Goal: Check status: Check status

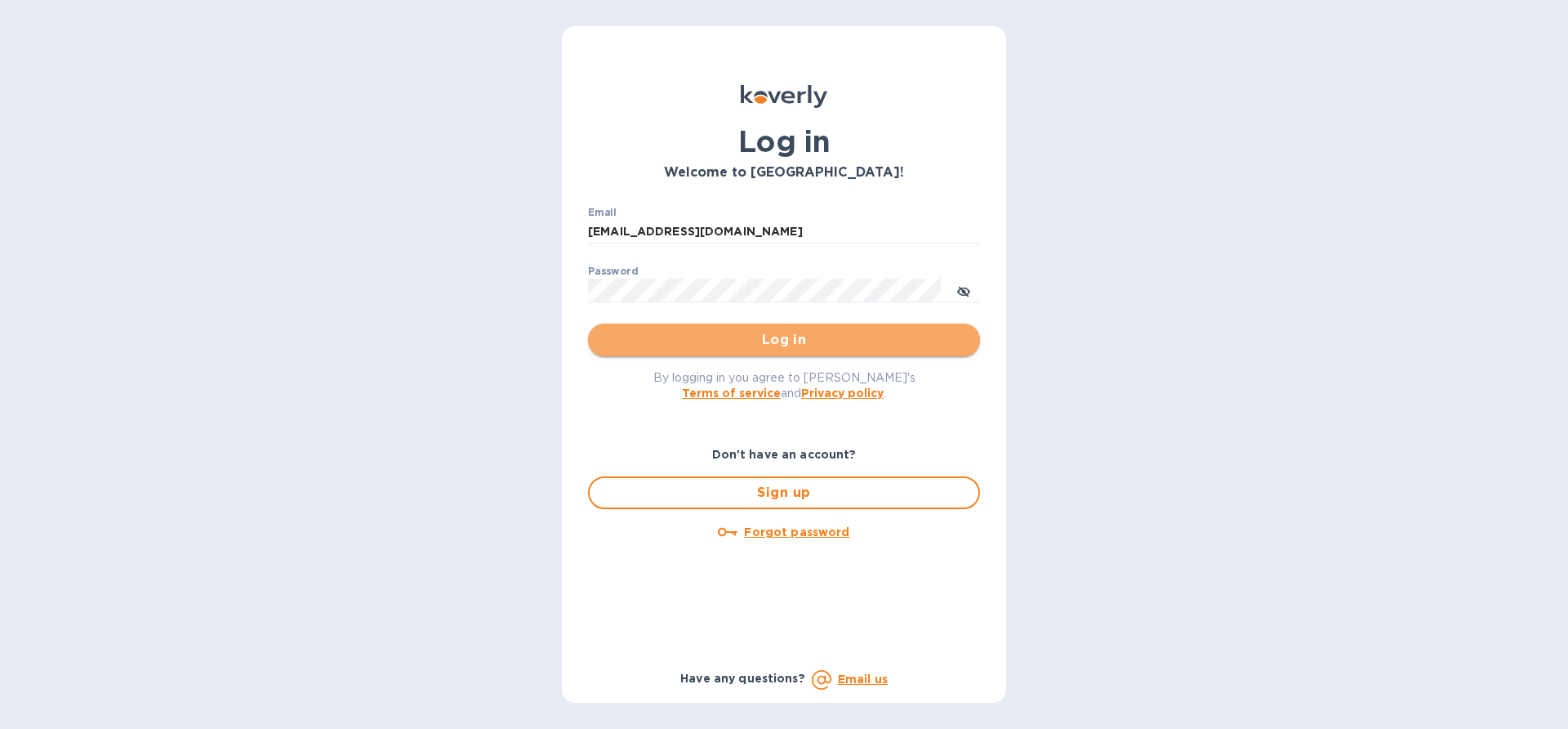
click at [754, 344] on span "Log in" at bounding box center [784, 340] width 366 height 19
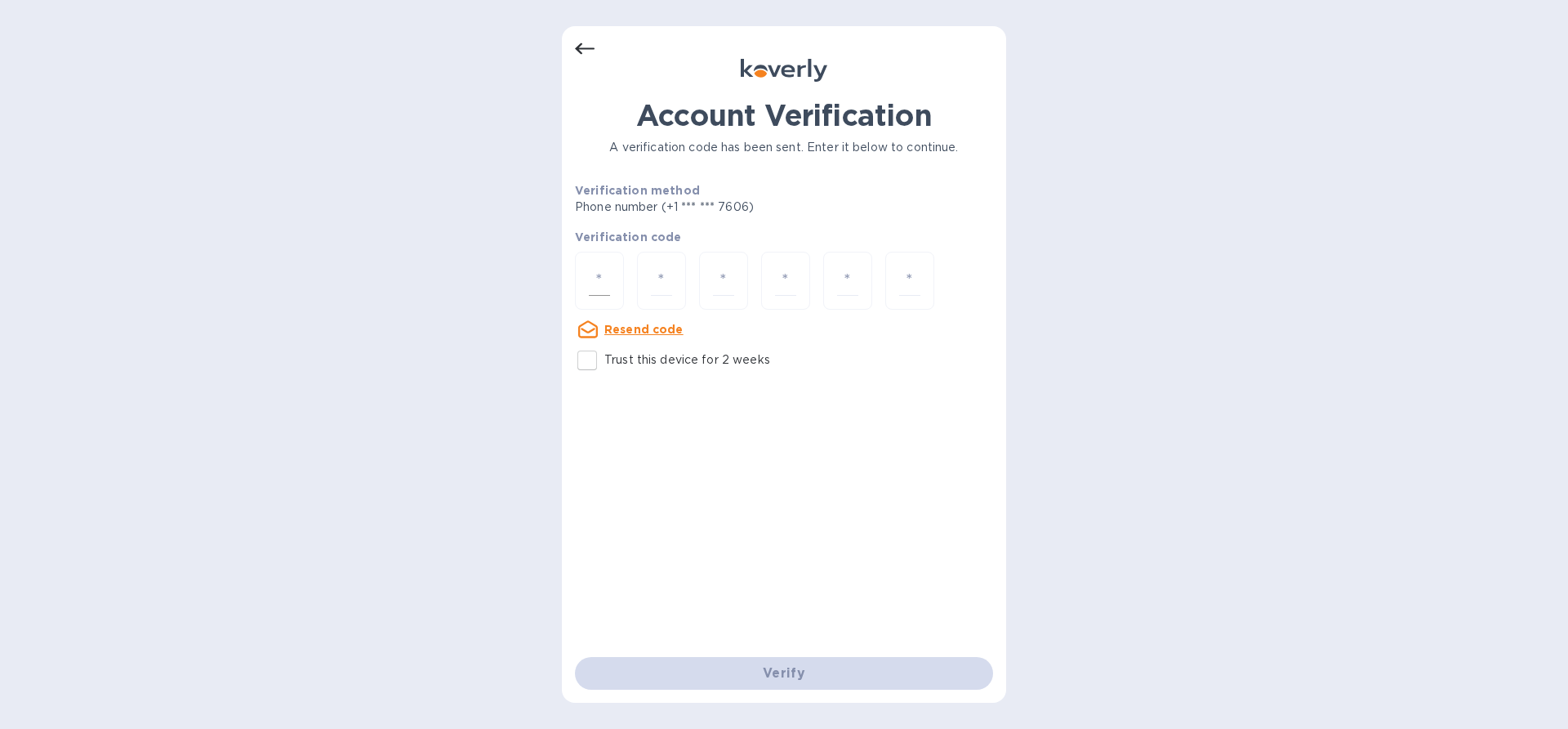
click at [595, 280] on input "number" at bounding box center [599, 280] width 21 height 30
paste input "5"
type input "5"
type input "0"
type input "1"
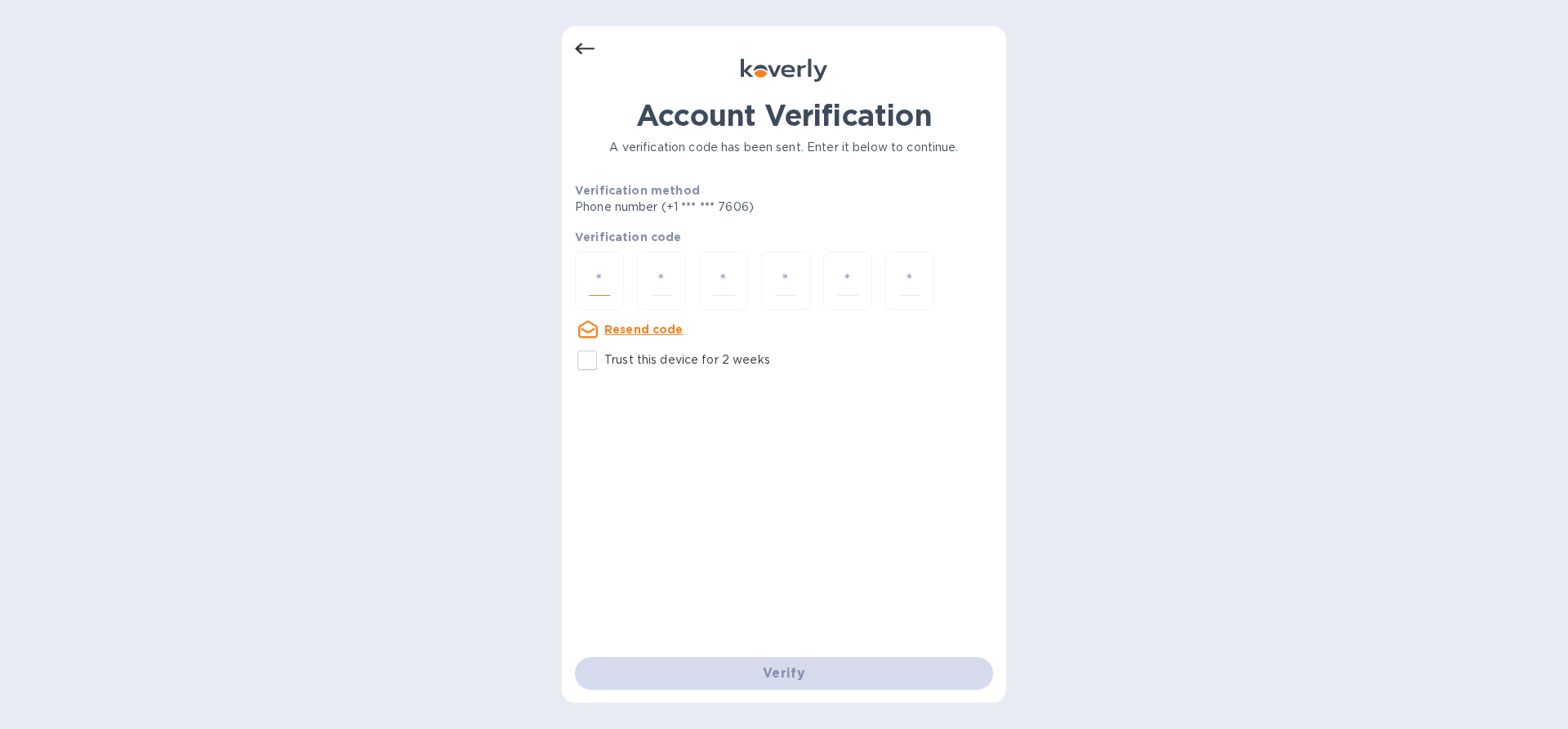
type input "7"
type input "1"
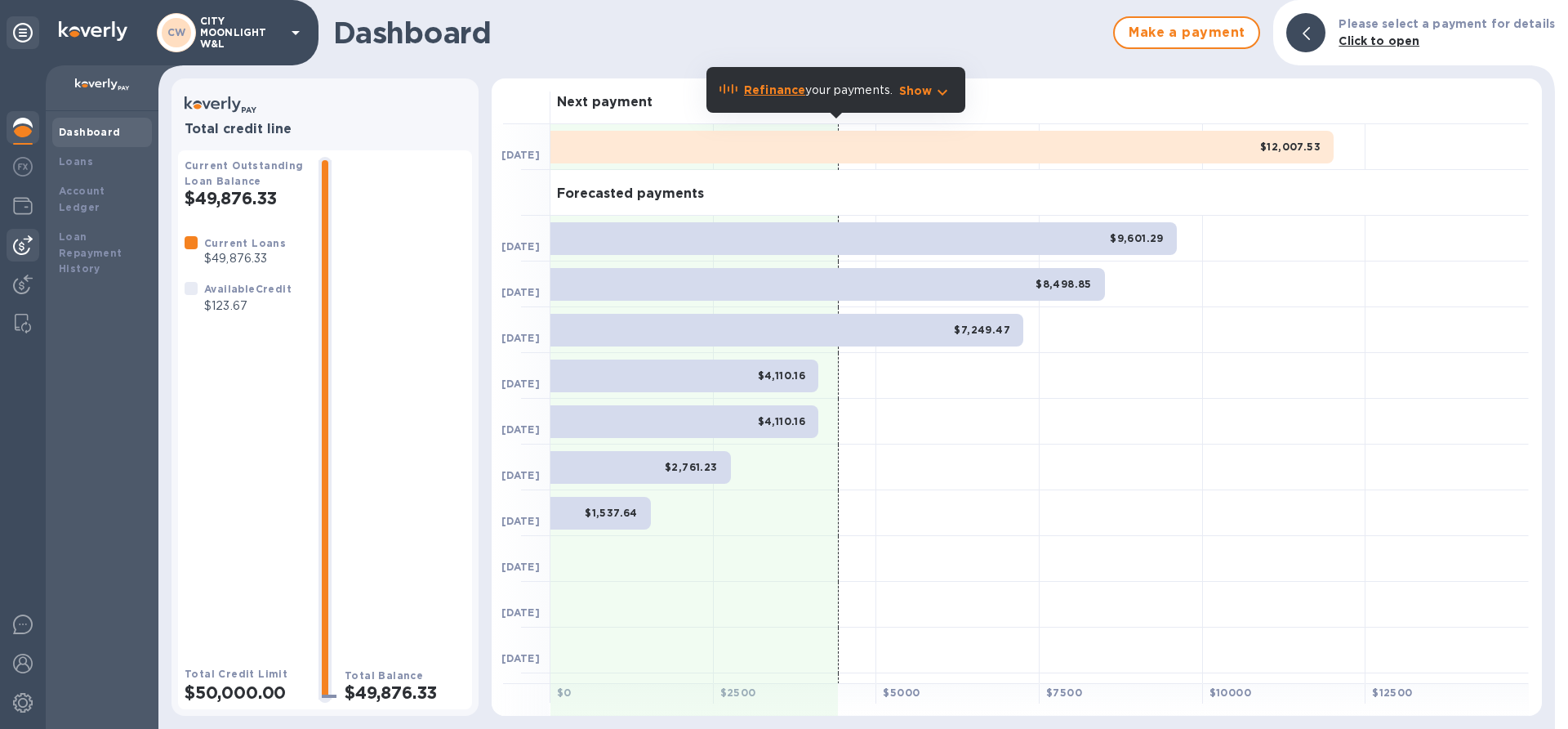
click at [18, 237] on img at bounding box center [23, 245] width 19 height 19
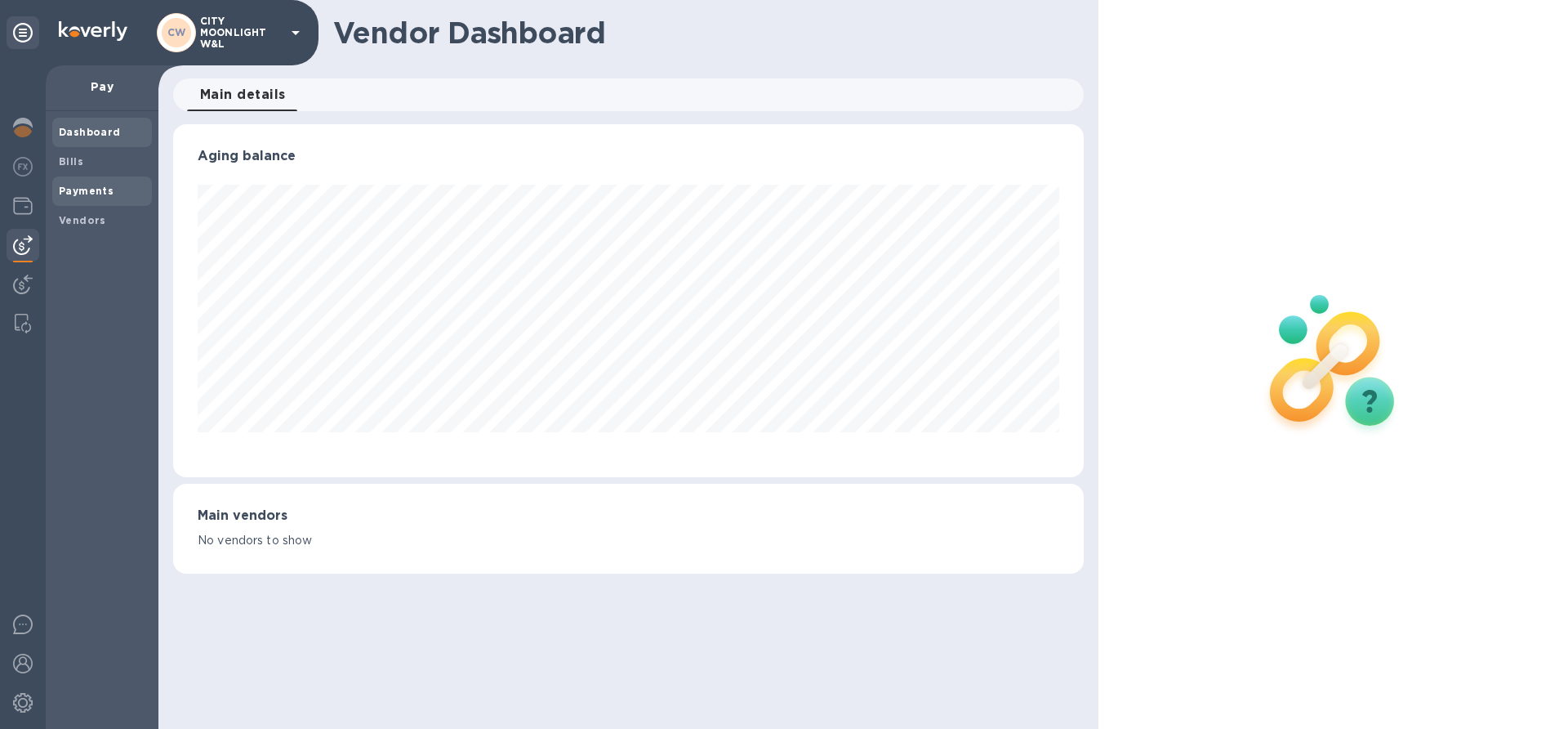
click at [103, 189] on b "Payments" at bounding box center [86, 190] width 55 height 13
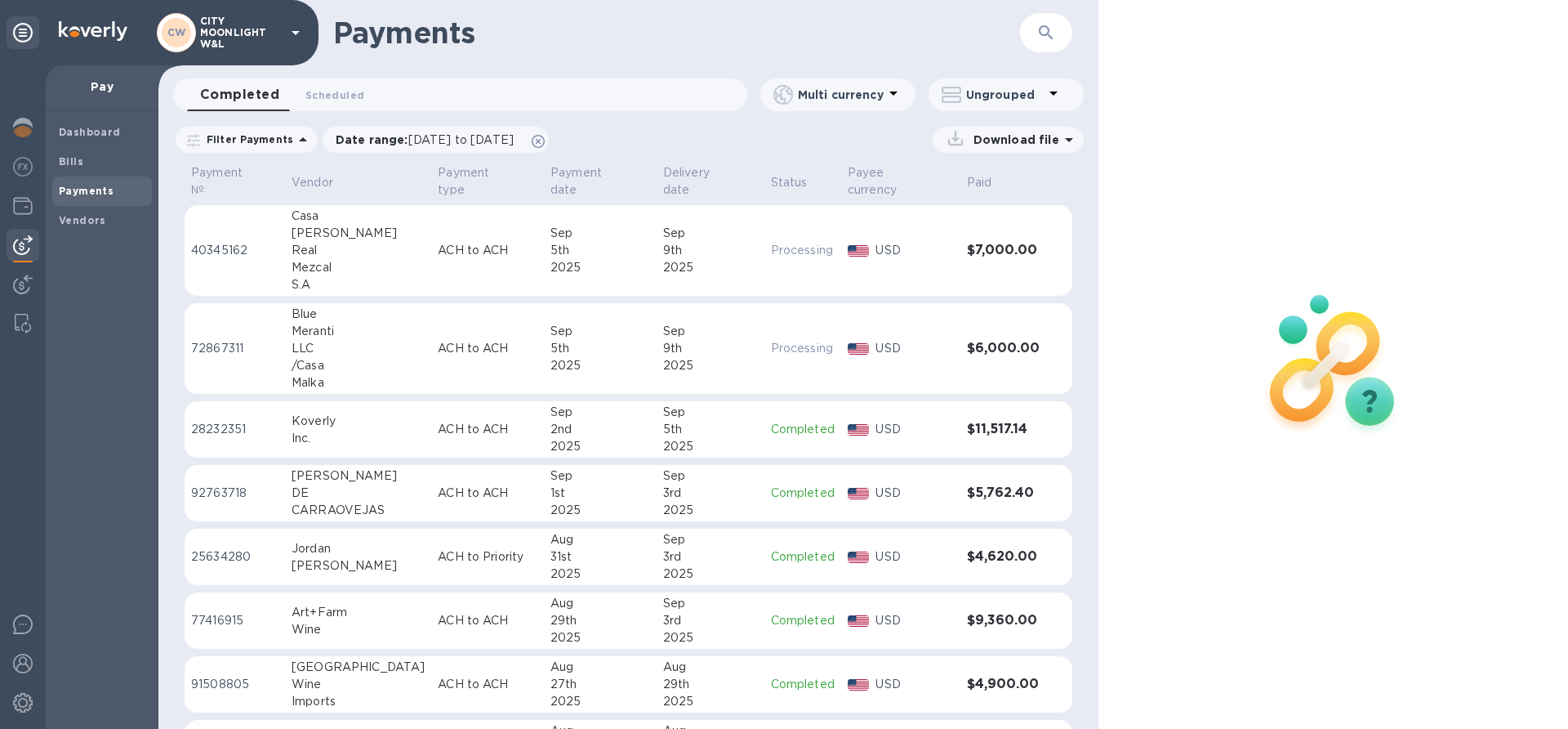
click at [438, 242] on p "ACH to ACH" at bounding box center [487, 251] width 99 height 17
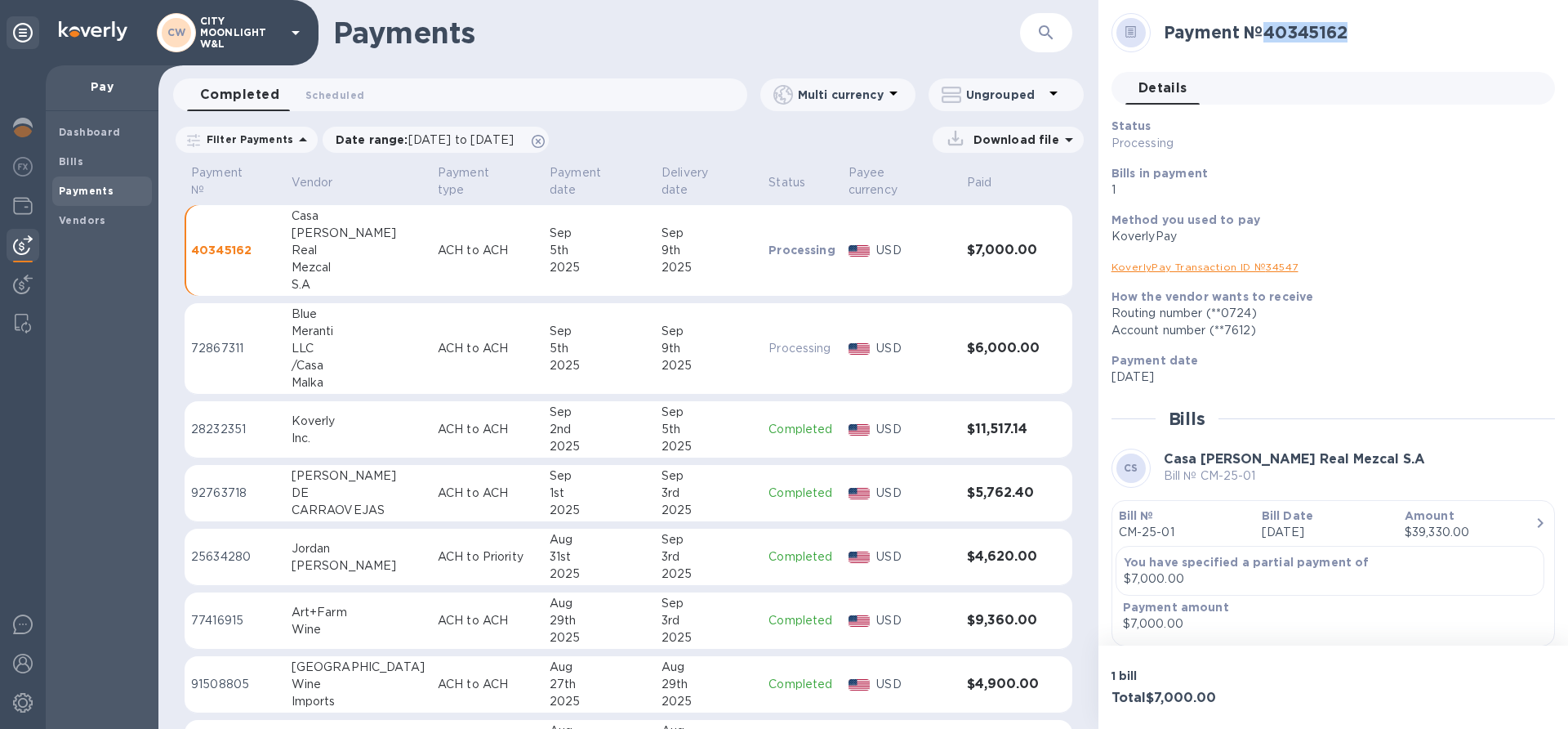
drag, startPoint x: 1273, startPoint y: 28, endPoint x: 1376, endPoint y: 29, distance: 103.0
click at [1376, 29] on h2 "Payment № 40345162" at bounding box center [1353, 32] width 378 height 20
copy h2 "40345162"
drag, startPoint x: 1165, startPoint y: 31, endPoint x: 1402, endPoint y: 23, distance: 237.1
click at [1402, 23] on h2 "Payment № 40345162" at bounding box center [1353, 32] width 378 height 20
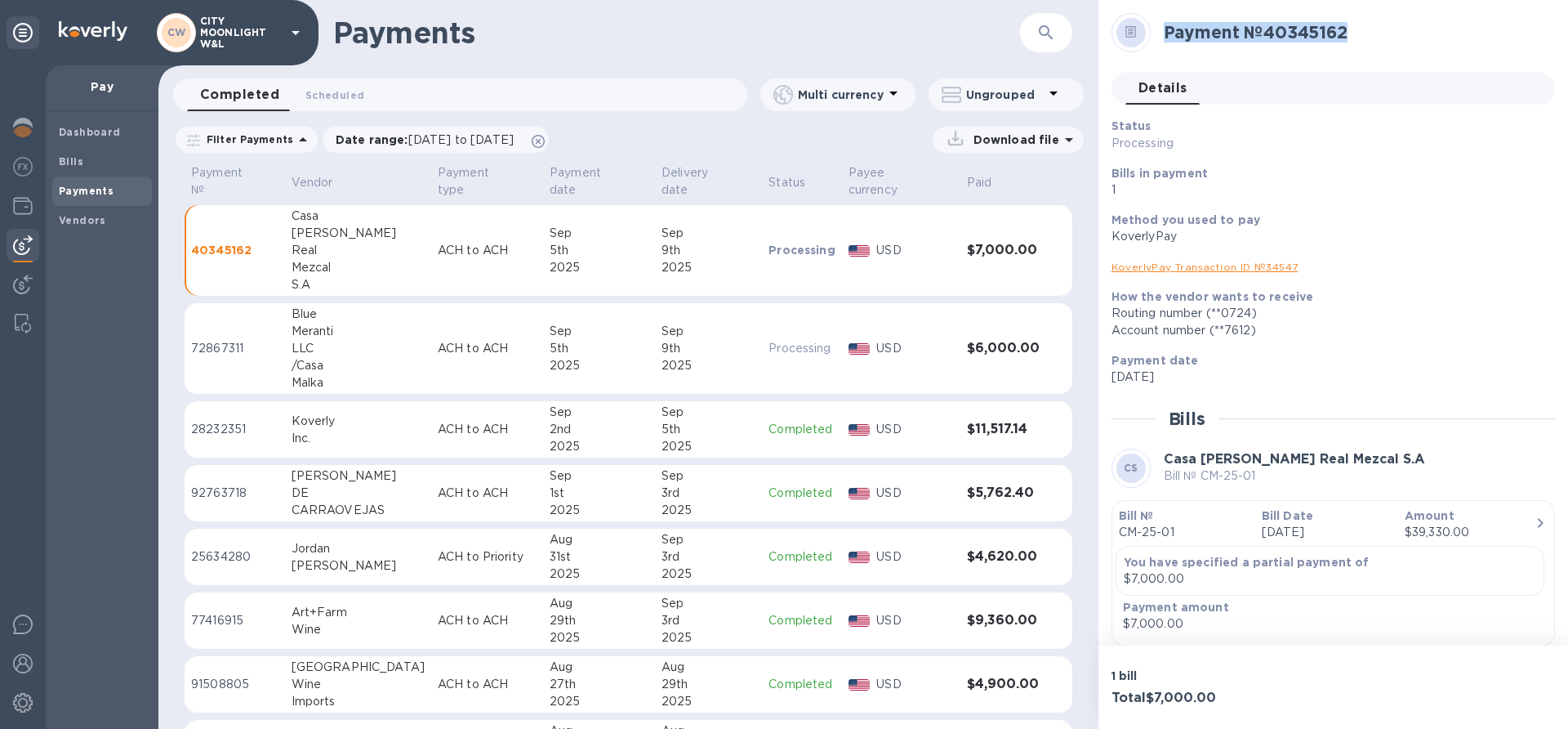
copy h2 "Payment № 40345162"
click at [612, 19] on h1 "Payments" at bounding box center [676, 33] width 687 height 35
